Goal: Information Seeking & Learning: Learn about a topic

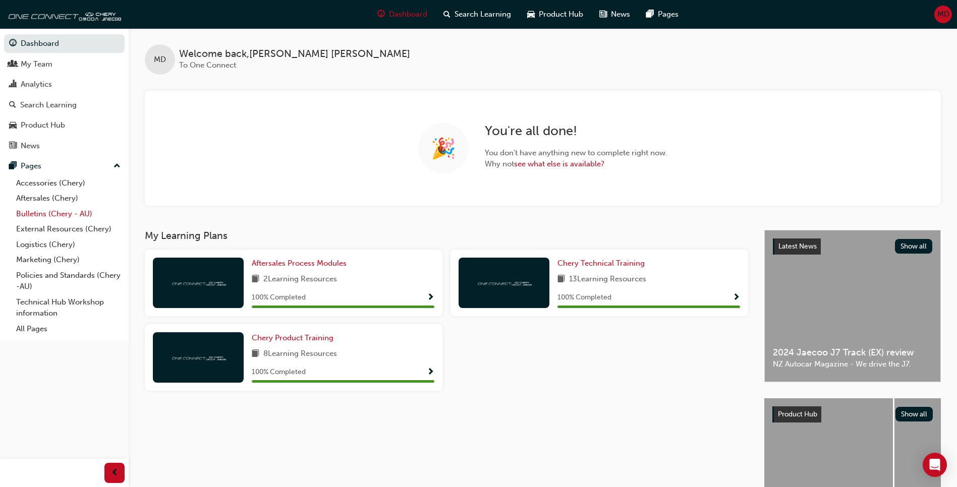
click at [45, 210] on link "Bulletins (Chery - AU)" at bounding box center [68, 214] width 113 height 16
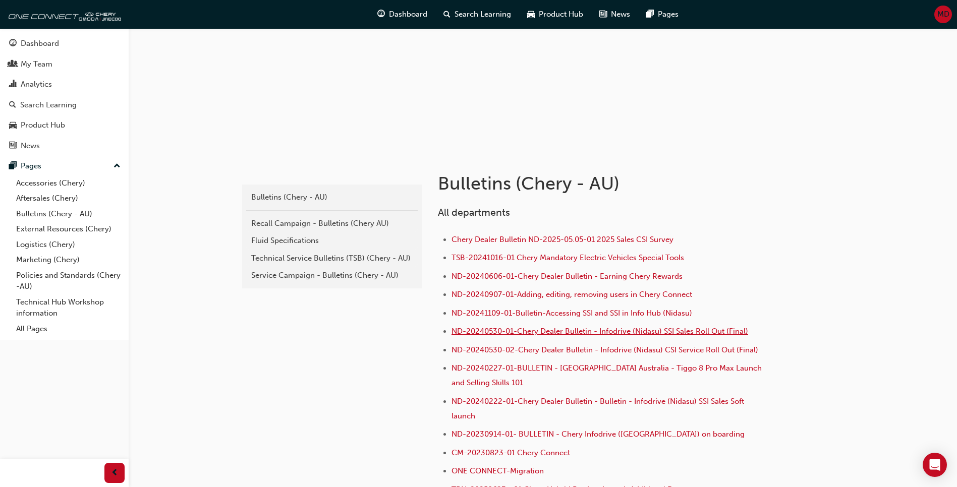
scroll to position [101, 0]
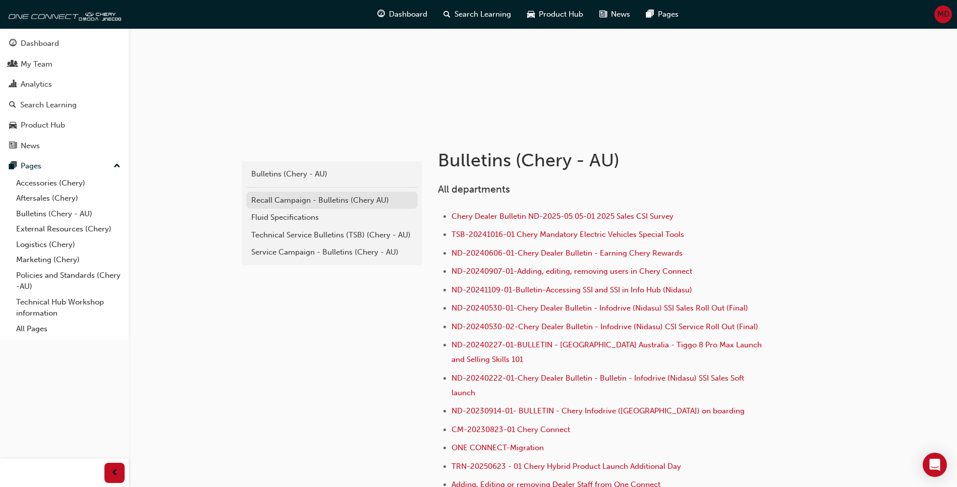
click at [298, 202] on div "Recall Campaign - Bulletins (Chery AU)" at bounding box center [331, 201] width 161 height 12
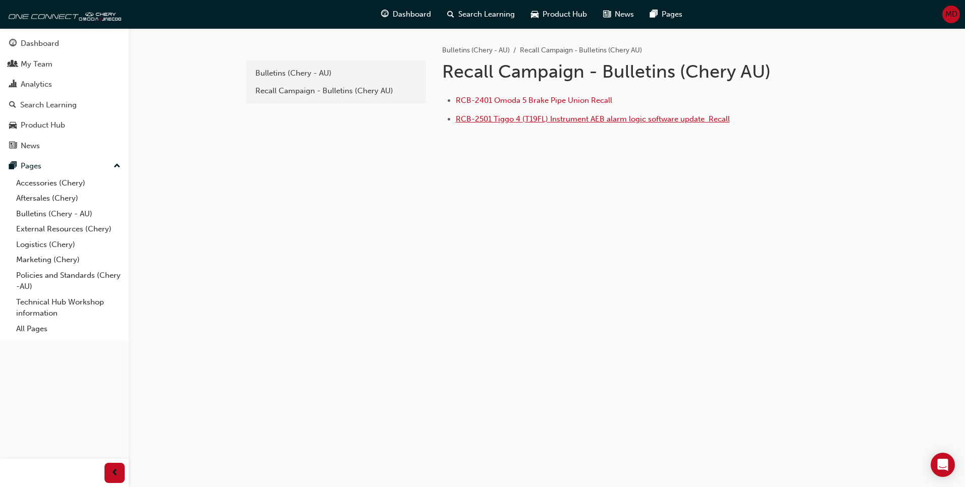
click at [601, 122] on span "RCB-2501 Tiggo 4 (T19FL) Instrument AEB alarm logic software update ﻿ Recall" at bounding box center [593, 119] width 274 height 9
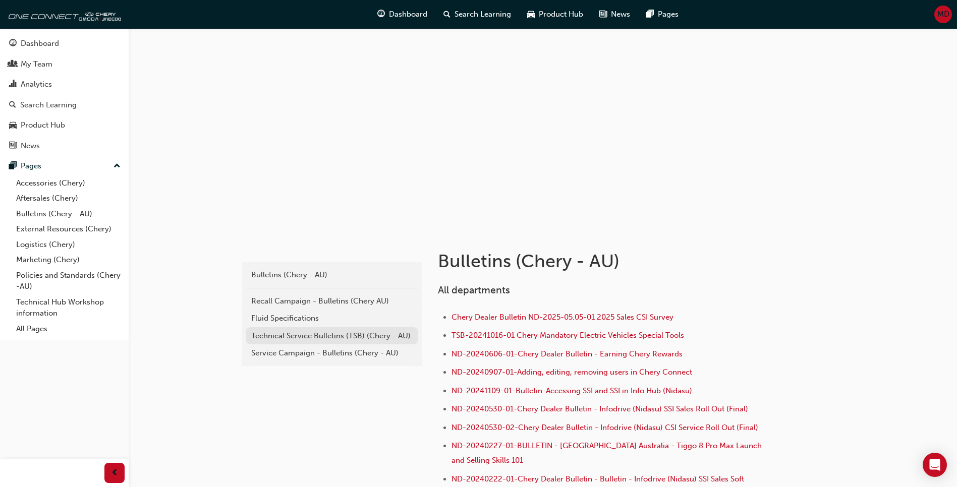
click at [290, 335] on div "Technical Service Bulletins (TSB) (Chery - AU)" at bounding box center [331, 337] width 161 height 12
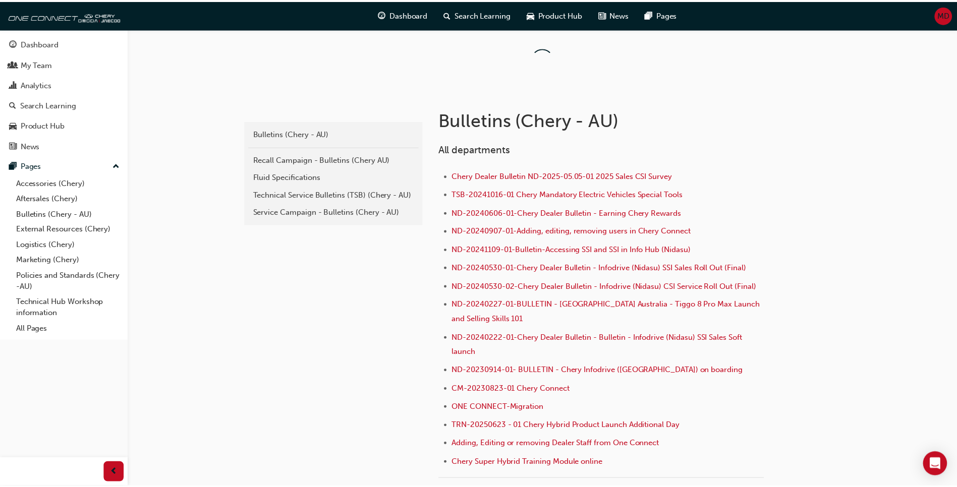
scroll to position [101, 0]
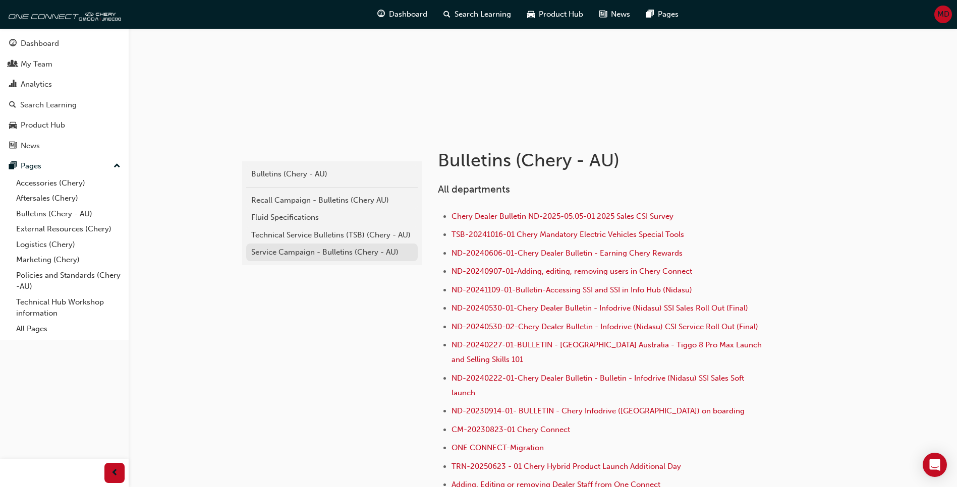
click at [334, 251] on div "Service Campaign - Bulletins (Chery - AU)" at bounding box center [331, 253] width 161 height 12
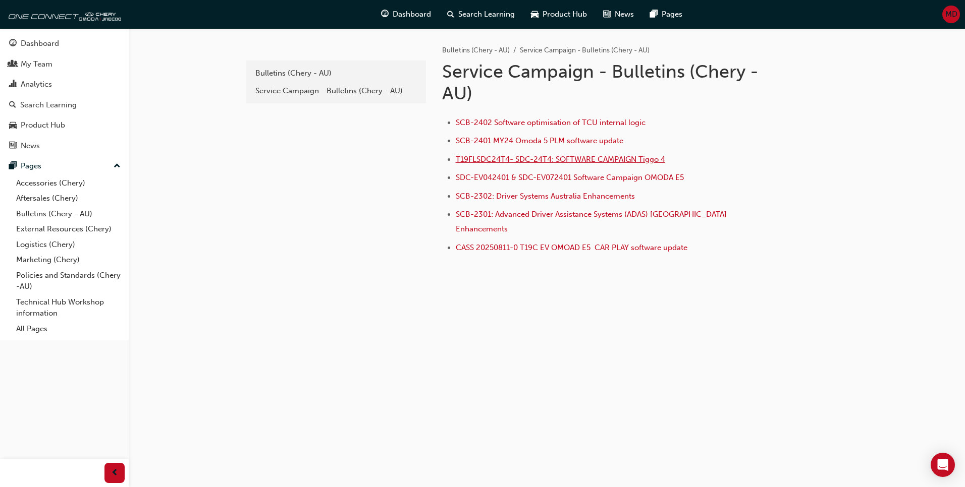
click at [546, 160] on span "T19FLSDC24T4- SDC-24T4: SOFTWARE CAMPAIGN Tiggo 4" at bounding box center [560, 159] width 209 height 9
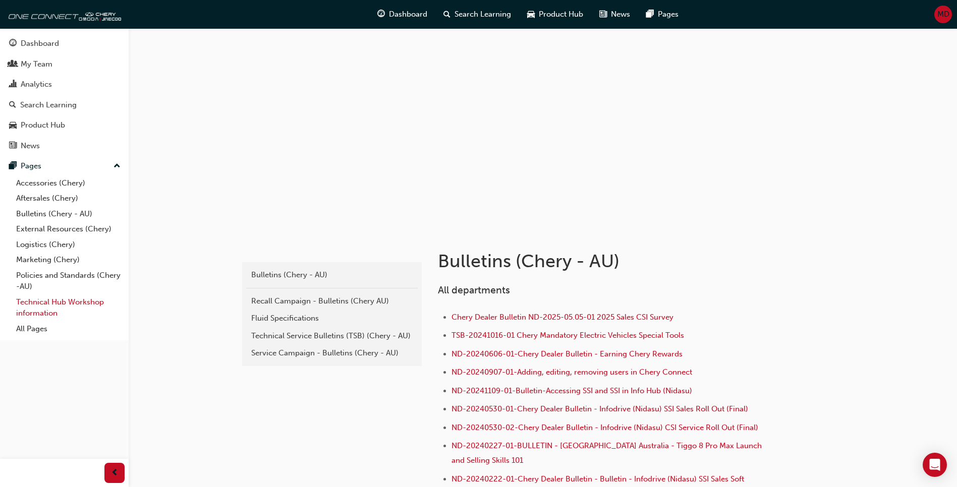
click at [38, 306] on link "Technical Hub Workshop information" at bounding box center [68, 308] width 113 height 27
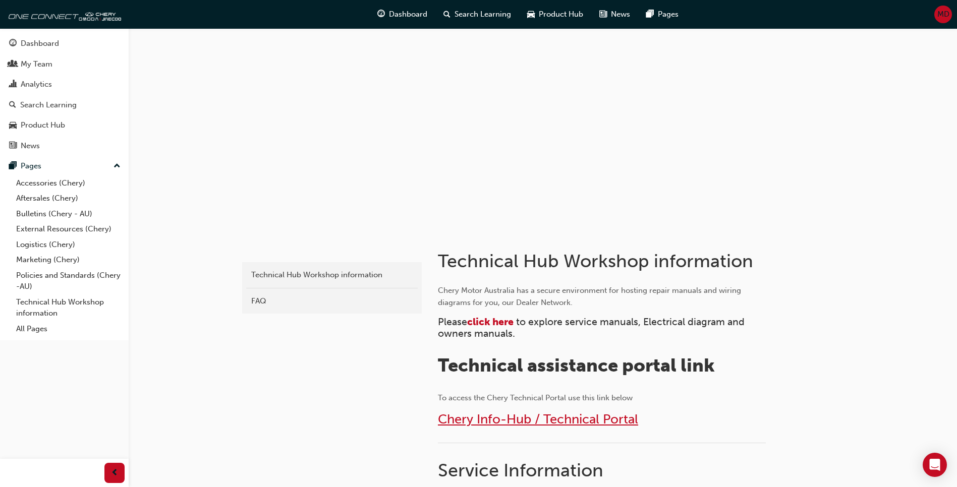
click at [521, 418] on span "Chery Info-Hub / Technical Portal" at bounding box center [538, 420] width 200 height 16
